Goal: Find specific page/section

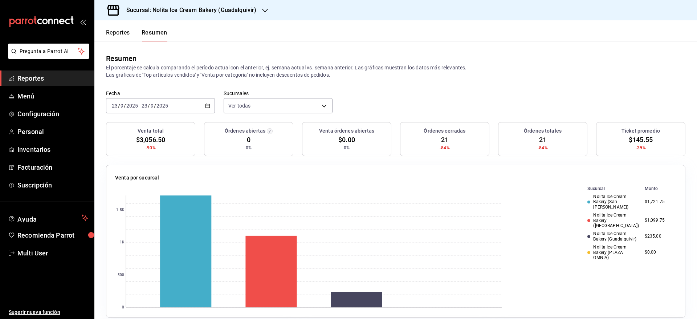
click at [121, 34] on button "Reportes" at bounding box center [118, 35] width 24 height 12
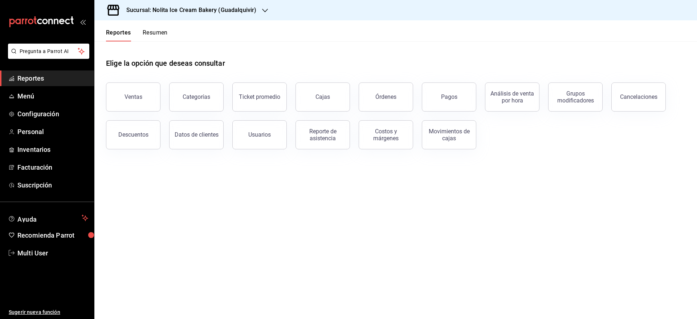
click at [153, 33] on button "Resumen" at bounding box center [155, 35] width 25 height 12
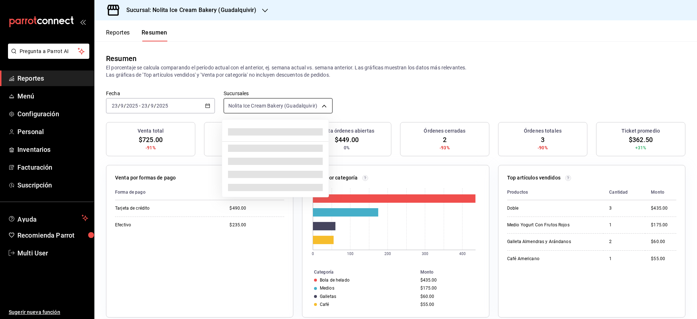
click at [263, 108] on body "Pregunta a Parrot AI Reportes Menú Configuración Personal Inventarios Facturaci…" at bounding box center [348, 159] width 697 height 319
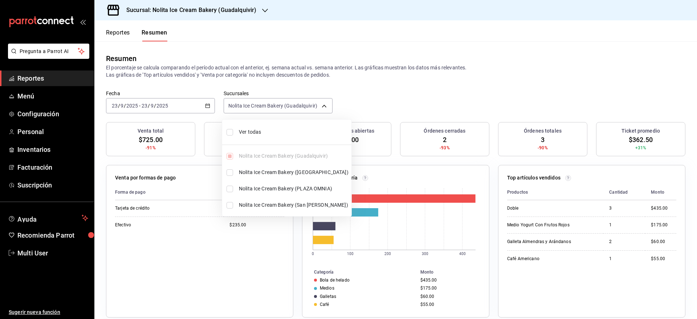
click at [258, 127] on li "Ver todas" at bounding box center [286, 131] width 129 height 19
type input "[object Object],[object Object],[object Object],[object Object]"
checkbox input "true"
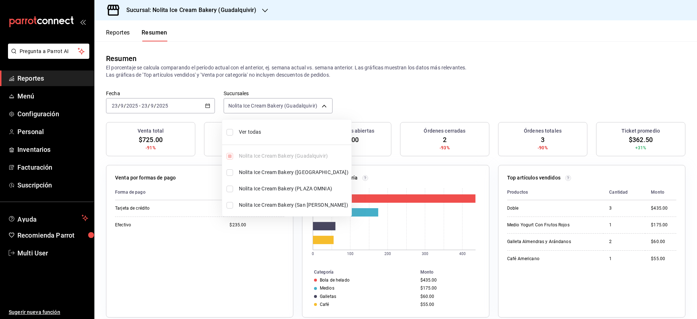
checkbox input "true"
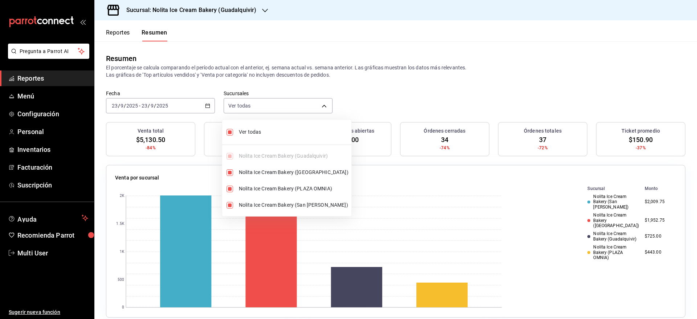
click at [374, 107] on div at bounding box center [348, 159] width 697 height 319
